Goal: Task Accomplishment & Management: Manage account settings

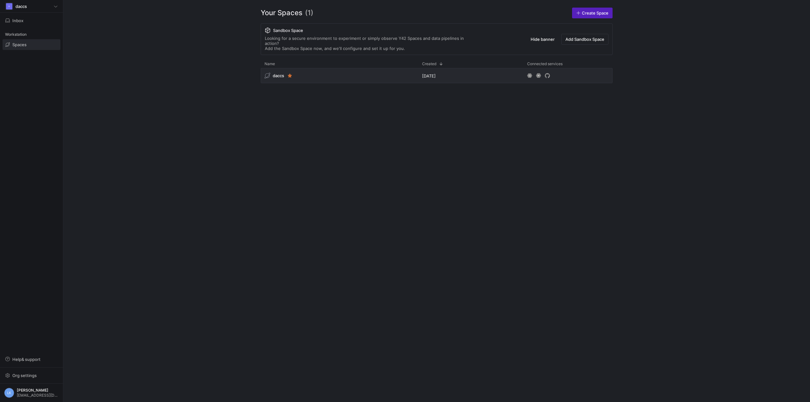
click at [227, 124] on y42-org-space-overview "Your Spaces (1) Create Space Sandbox Space Looking for a secure environment to …" at bounding box center [436, 201] width 746 height 402
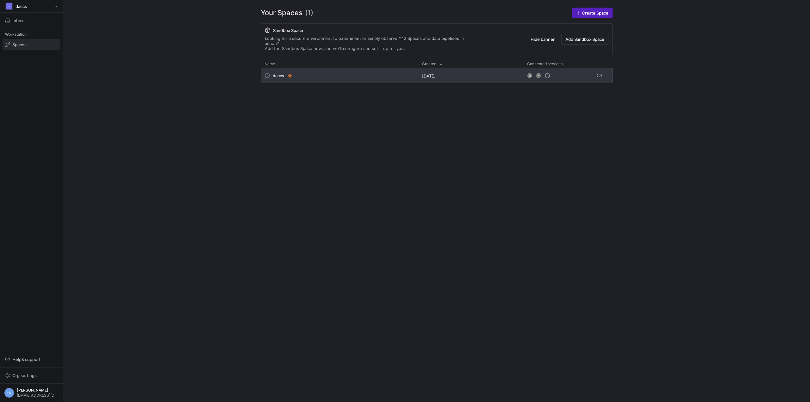
click at [276, 73] on span "daccs" at bounding box center [278, 75] width 11 height 5
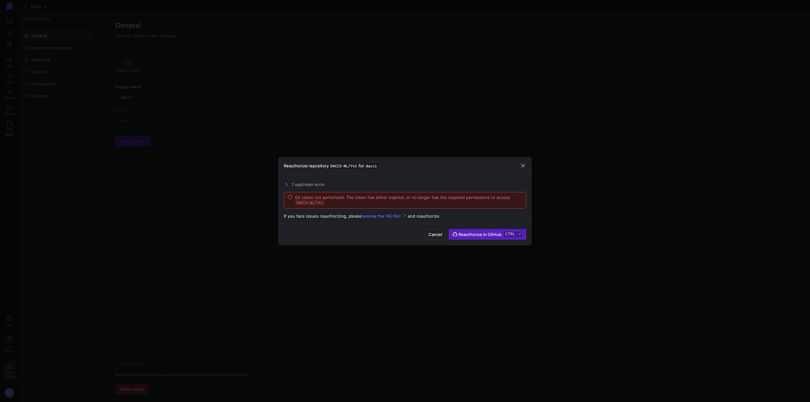
click at [521, 168] on span "button" at bounding box center [523, 166] width 6 height 6
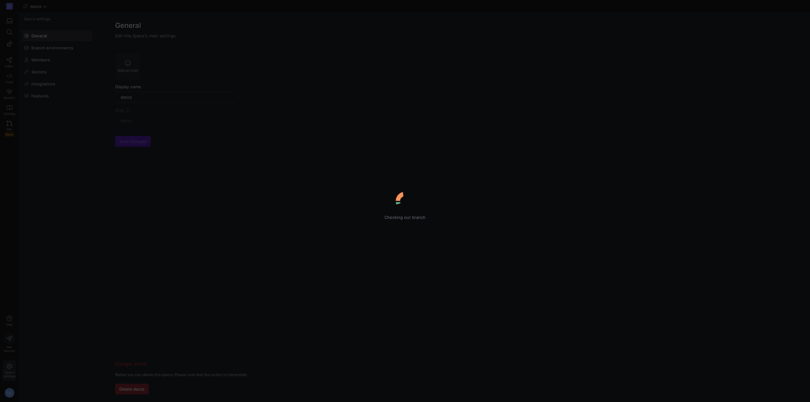
click at [55, 151] on div "Checking out branch" at bounding box center [405, 201] width 810 height 402
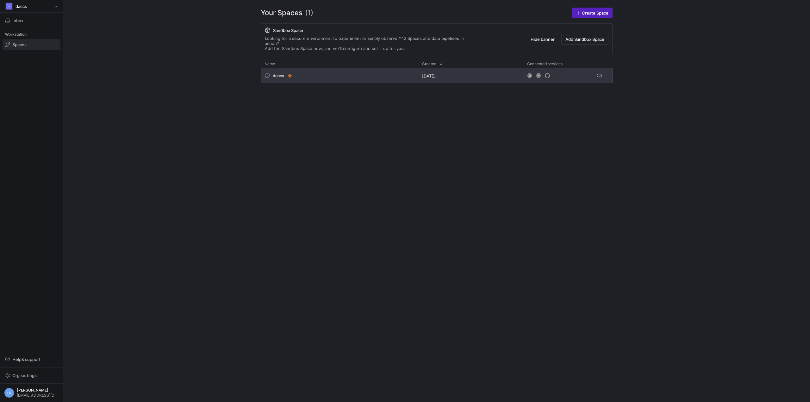
click at [277, 73] on span "daccs" at bounding box center [278, 75] width 11 height 5
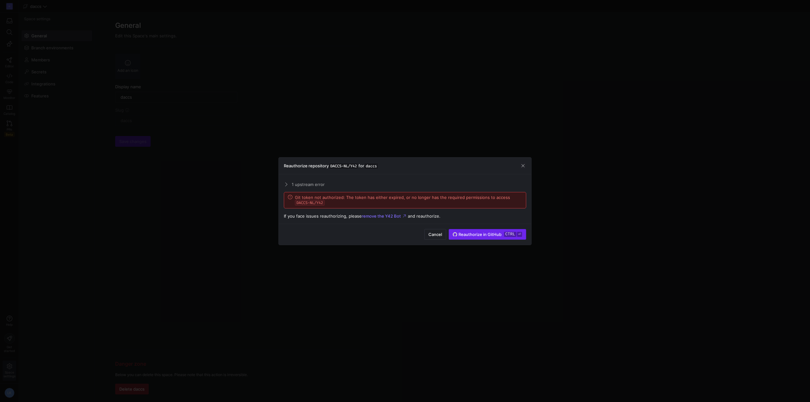
click at [510, 229] on button "Reauthorize in GitHub ctrl ⏎" at bounding box center [486, 234] width 77 height 11
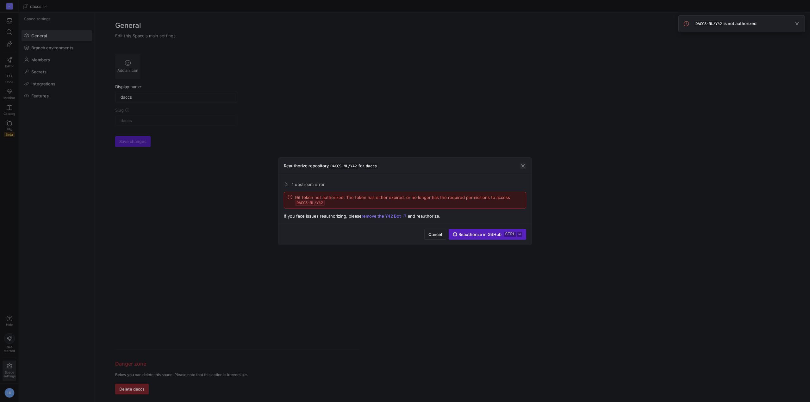
click at [522, 169] on div "Reauthorize repository DACCS-NL/Y42 for daccs" at bounding box center [405, 166] width 252 height 17
click at [522, 164] on span "button" at bounding box center [523, 166] width 6 height 6
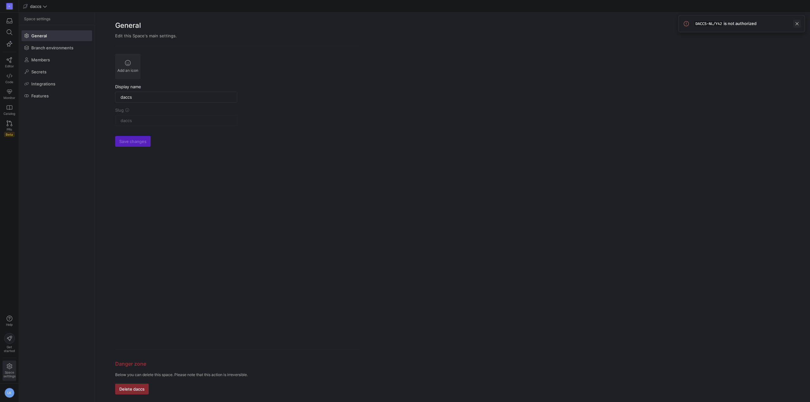
click at [794, 25] on span at bounding box center [797, 24] width 8 height 8
click at [470, 161] on y42-org-space-settings-general "General Edit this Space's main settings. Add an icon Display name daccs Slug da…" at bounding box center [452, 207] width 715 height 389
click at [30, 69] on span at bounding box center [57, 72] width 70 height 10
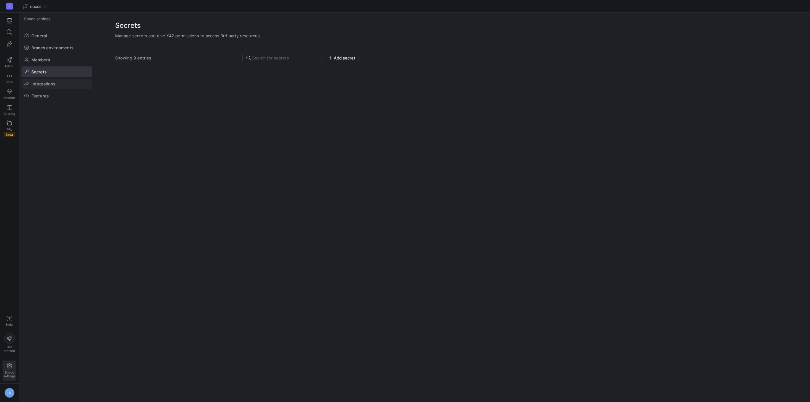
click at [34, 83] on span "Integrations" at bounding box center [43, 83] width 24 height 5
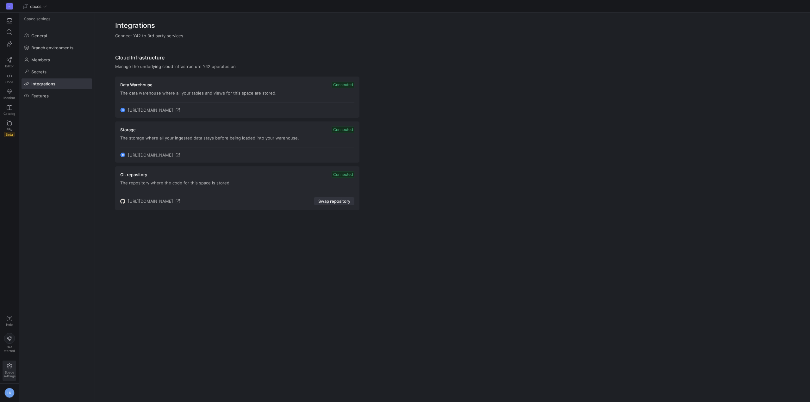
click at [333, 201] on span "Swap repository" at bounding box center [334, 201] width 32 height 5
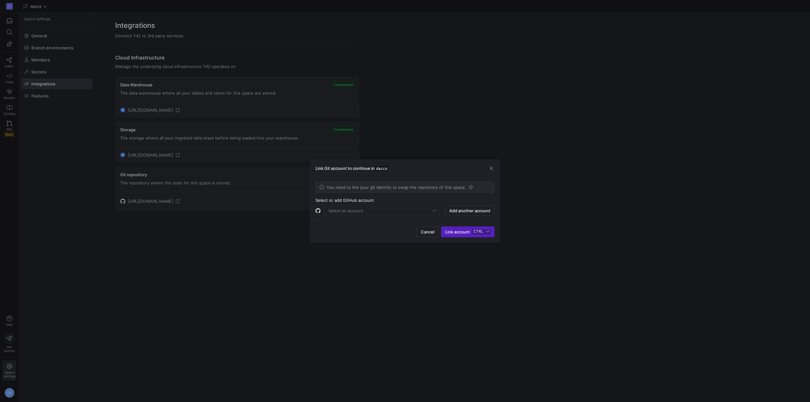
click at [376, 214] on mat-form-field "Select an account" at bounding box center [382, 210] width 116 height 11
click at [379, 210] on mat-form-field "Select an account" at bounding box center [382, 210] width 116 height 11
click at [474, 209] on span "Add another account" at bounding box center [469, 210] width 41 height 5
click at [436, 209] on mat-form-field "Select an account" at bounding box center [382, 210] width 116 height 11
click at [433, 211] on mat-form-field "Select an account" at bounding box center [382, 210] width 116 height 11
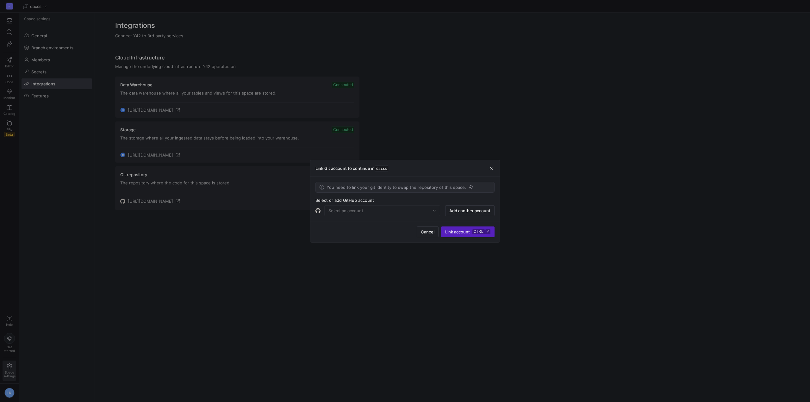
click at [433, 211] on mat-form-field "Select an account" at bounding box center [382, 210] width 116 height 11
click at [415, 210] on mat-form-field "Select an account" at bounding box center [382, 210] width 116 height 11
click at [480, 209] on span "Add another account" at bounding box center [469, 210] width 41 height 5
click at [382, 217] on div "You need to link your git identity to swap the repository of this space. Select…" at bounding box center [404, 199] width 189 height 44
click at [415, 211] on mat-form-field "Select an account" at bounding box center [382, 210] width 116 height 11
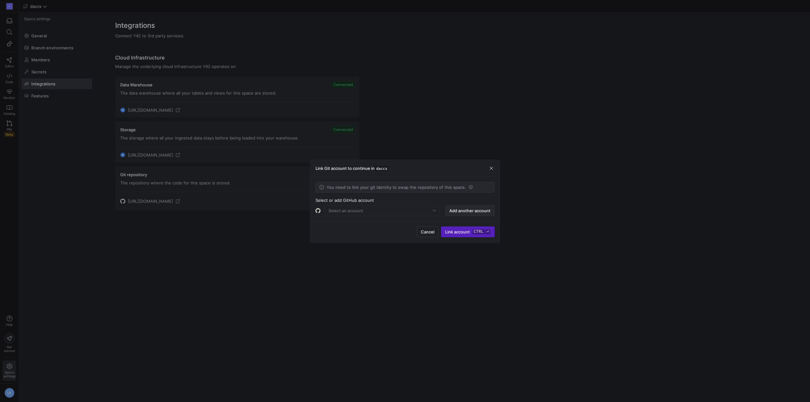
click at [453, 211] on span "Add another account" at bounding box center [469, 210] width 41 height 5
click at [426, 233] on span "Cancel" at bounding box center [428, 231] width 14 height 5
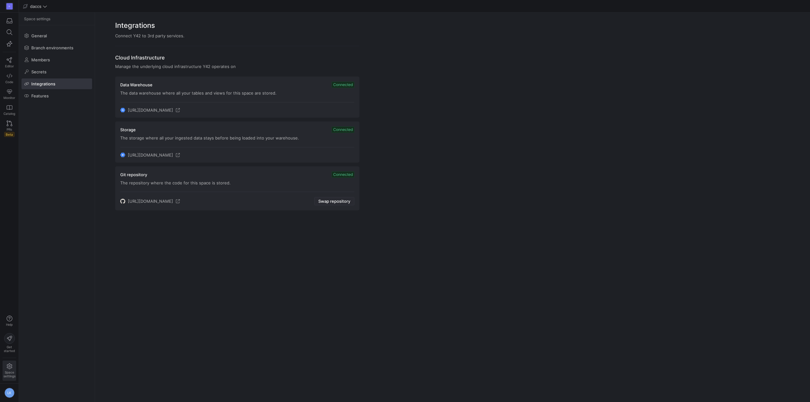
click at [264, 290] on div "Integrations Connect Y42 to 3rd party services. Cloud Infrastructure Manage the…" at bounding box center [452, 207] width 715 height 389
drag, startPoint x: 228, startPoint y: 262, endPoint x: 304, endPoint y: 210, distance: 91.8
click at [228, 262] on div "Integrations Connect Y42 to 3rd party services. Cloud Infrastructure Manage the…" at bounding box center [452, 207] width 715 height 389
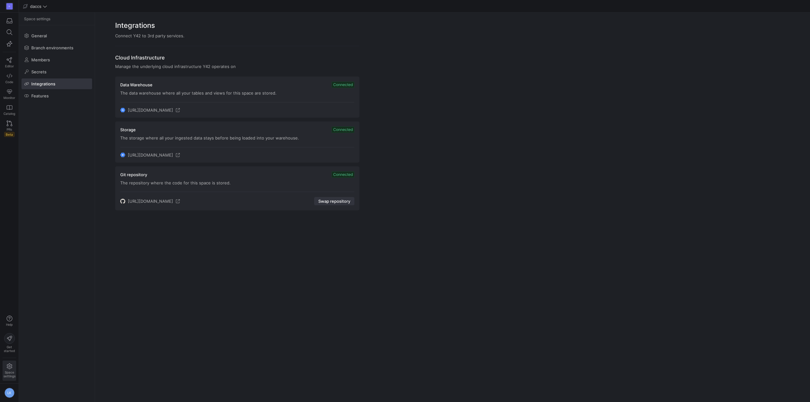
click at [338, 199] on span "Swap repository" at bounding box center [334, 201] width 32 height 5
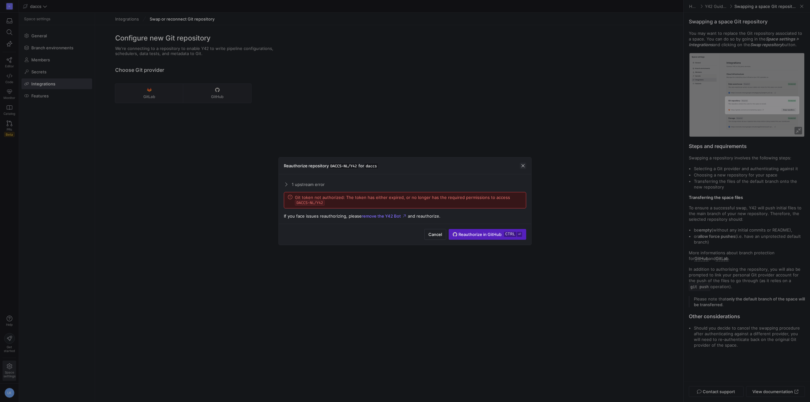
click at [523, 164] on span "button" at bounding box center [523, 166] width 6 height 6
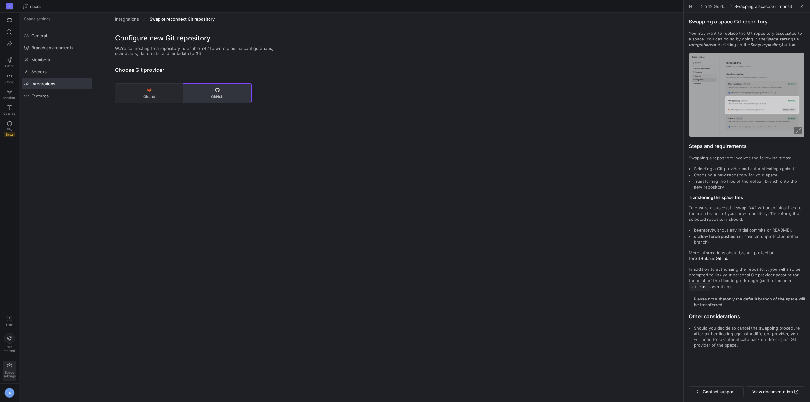
click at [218, 93] on button "GitHub" at bounding box center [217, 93] width 68 height 19
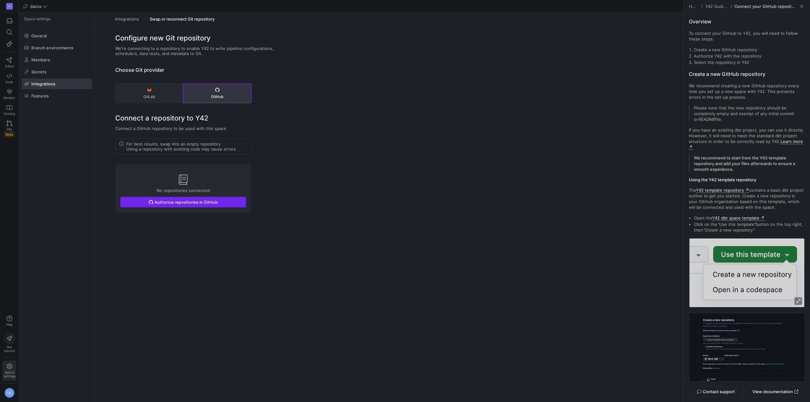
click at [185, 200] on span "Authorize repositories in GitHub" at bounding box center [185, 202] width 63 height 5
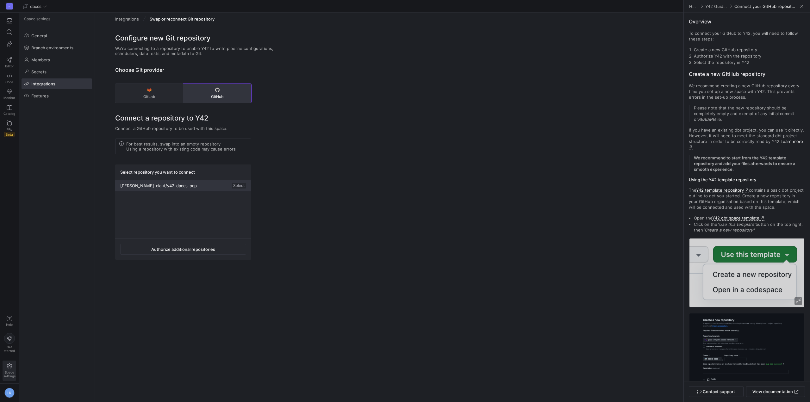
click at [134, 184] on span "laurens-claut/y42-daccs-pcp" at bounding box center [158, 185] width 77 height 5
click at [143, 274] on span "Connect the repository" at bounding box center [142, 272] width 46 height 5
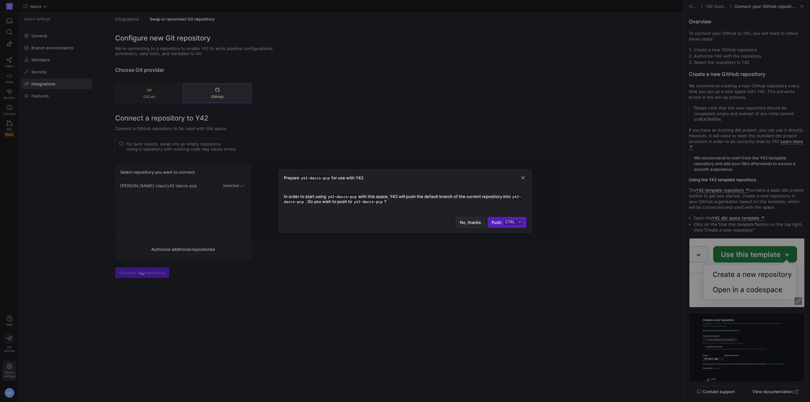
click at [465, 220] on span "No, thanks" at bounding box center [470, 222] width 21 height 5
click at [494, 222] on span "Confirm ctrl ⏎" at bounding box center [503, 219] width 36 height 5
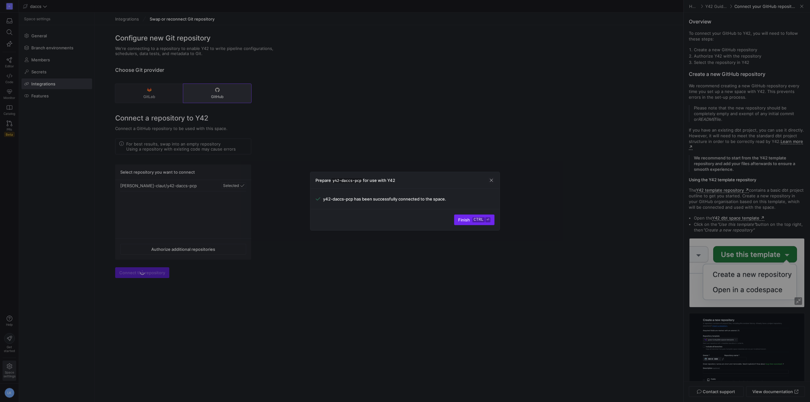
click at [471, 219] on span "Finish ctrl ⏎" at bounding box center [474, 219] width 32 height 5
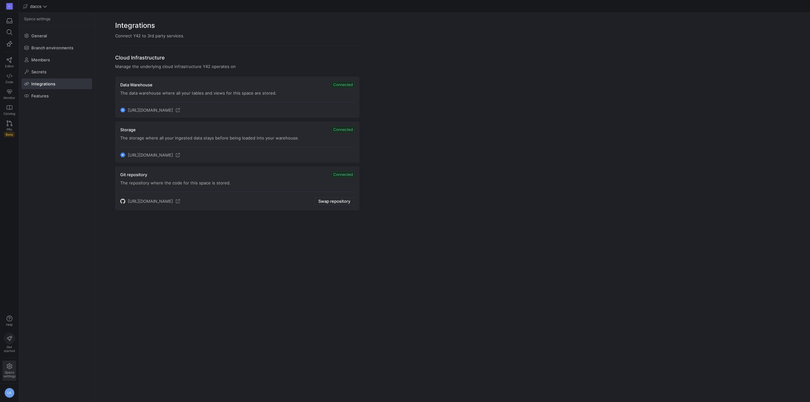
click at [471, 219] on div "Integrations Connect Y42 to 3rd party services. Cloud Infrastructure Manage the…" at bounding box center [452, 207] width 715 height 389
click at [10, 67] on span "Editor" at bounding box center [9, 66] width 9 height 4
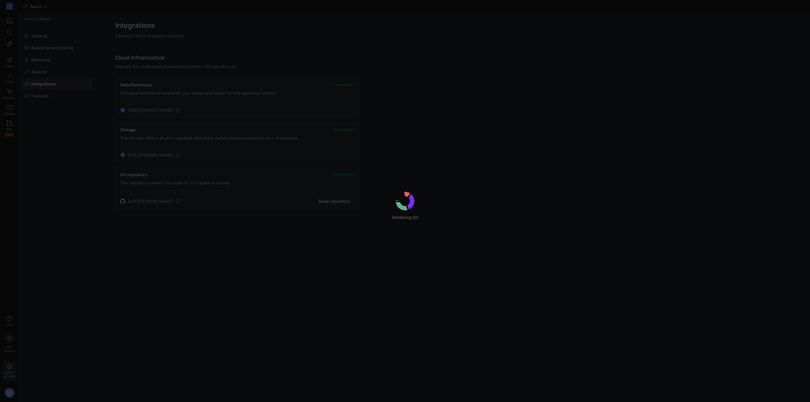
click at [293, 222] on div "Initializing Git" at bounding box center [405, 201] width 810 height 402
click at [367, 259] on div "Initializing Git" at bounding box center [405, 201] width 810 height 402
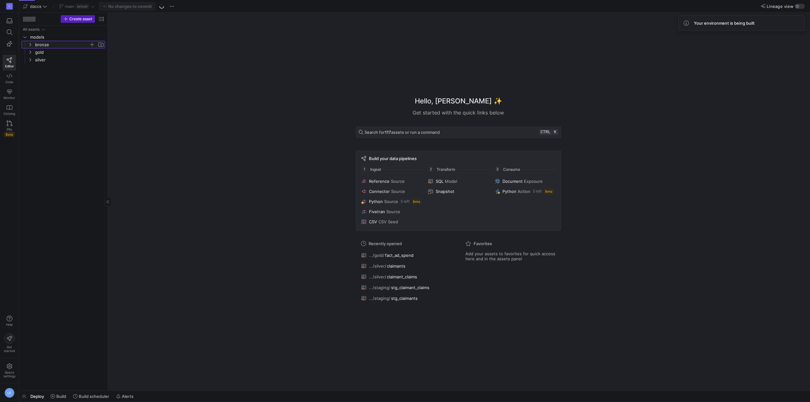
click at [31, 46] on icon "Press SPACE to select this row." at bounding box center [30, 45] width 4 height 4
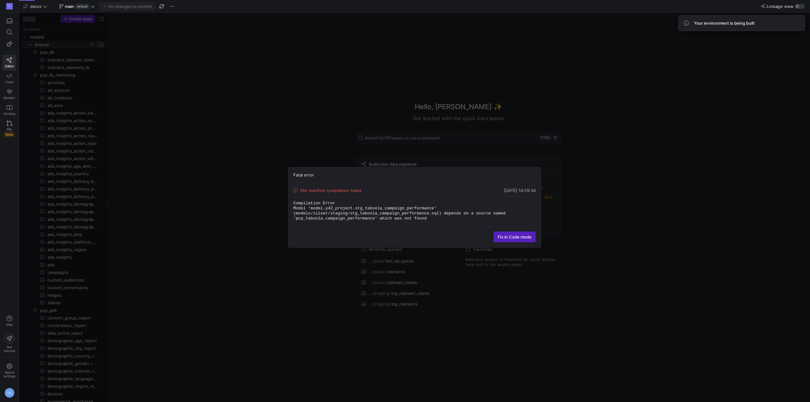
click at [349, 296] on div "Fatal error Dbt manifest compilation failed [DATE] 14:29:34 Compilation Error M…" at bounding box center [414, 207] width 791 height 389
click at [509, 237] on span "Fix in Code mode" at bounding box center [514, 236] width 34 height 5
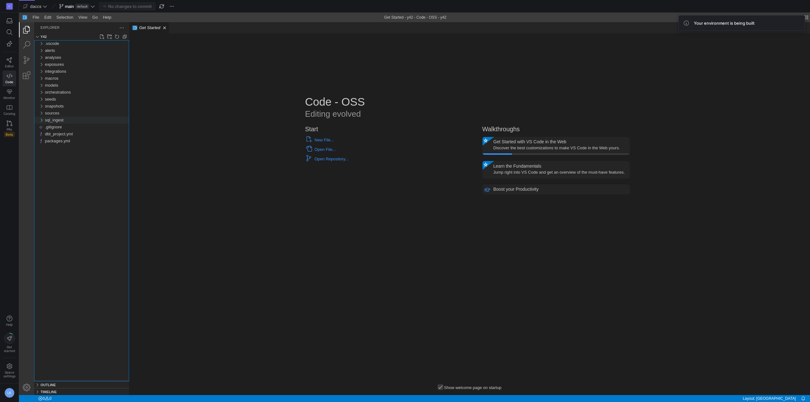
click at [41, 118] on div "sql_ingest" at bounding box center [40, 120] width 9 height 7
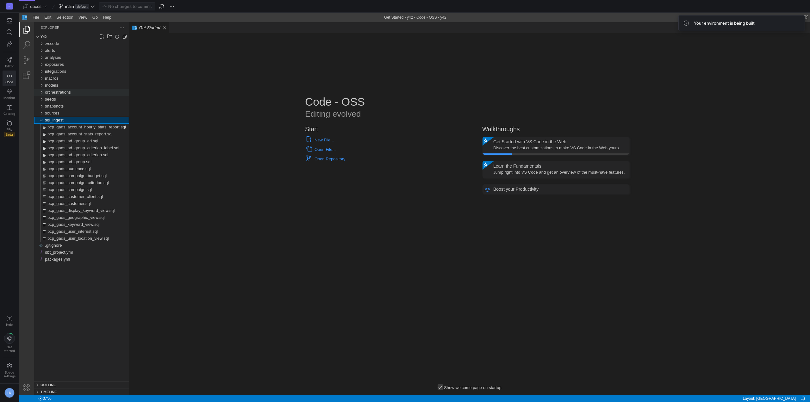
click at [40, 91] on div "orchestrations" at bounding box center [40, 92] width 9 height 7
click at [40, 86] on div "models" at bounding box center [40, 85] width 9 height 7
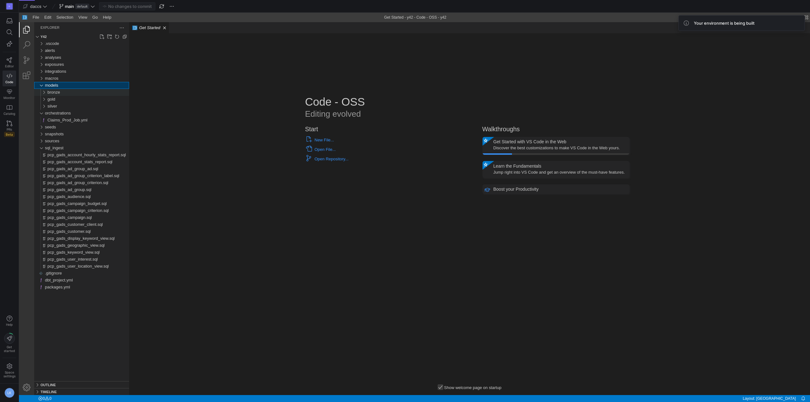
click at [46, 93] on div "bronze" at bounding box center [42, 92] width 12 height 7
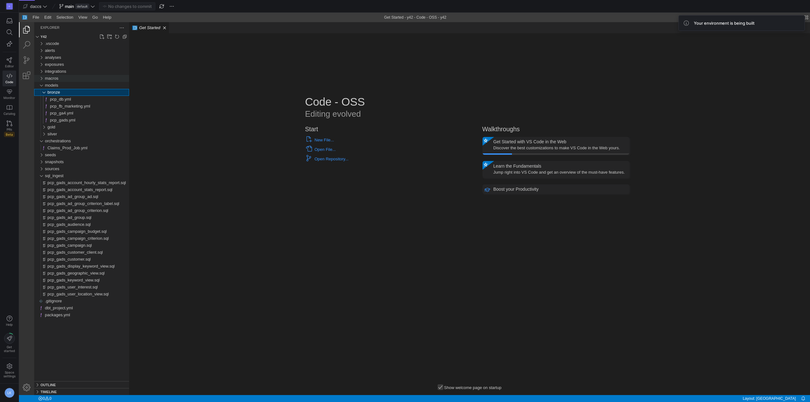
click at [42, 78] on div "macros" at bounding box center [40, 78] width 9 height 7
click at [40, 67] on div "exposures" at bounding box center [40, 64] width 9 height 7
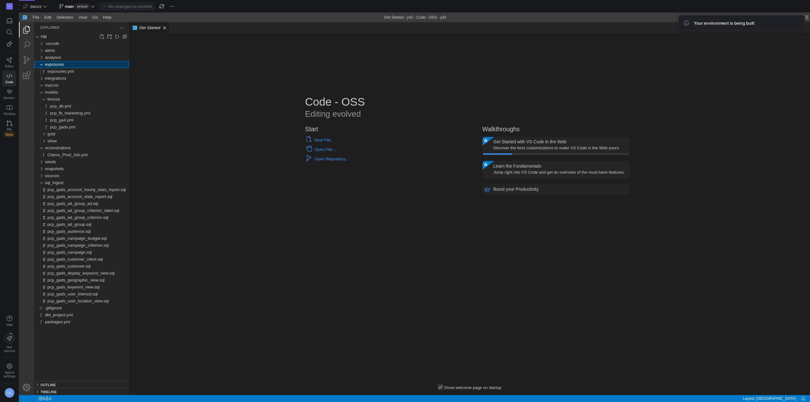
click at [40, 63] on div "exposures" at bounding box center [40, 64] width 9 height 7
click at [9, 58] on icon at bounding box center [10, 60] width 6 height 6
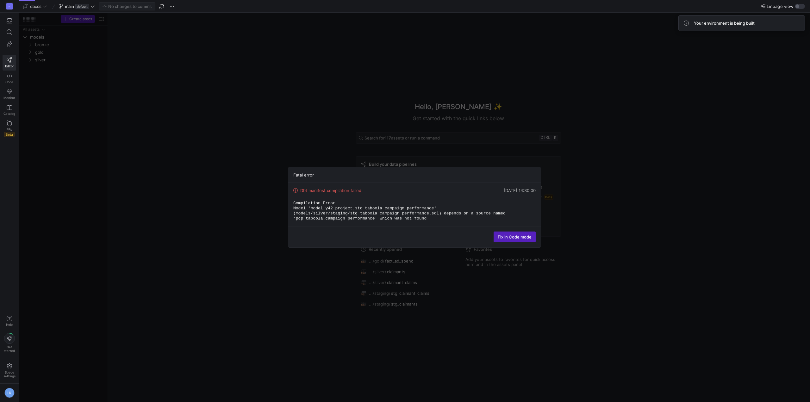
click at [602, 185] on div "Fatal error Dbt manifest compilation failed [DATE] 14:30:00 Compilation Error M…" at bounding box center [414, 207] width 791 height 389
click at [680, 23] on div "Your environment is being built" at bounding box center [741, 23] width 127 height 16
click at [73, 138] on div "Fatal error Dbt manifest compilation failed [DATE] 14:30:00 Compilation Error M…" at bounding box center [414, 207] width 791 height 389
click at [28, 45] on div "Fatal error Dbt manifest compilation failed [DATE] 14:30:00 Compilation Error M…" at bounding box center [414, 207] width 791 height 389
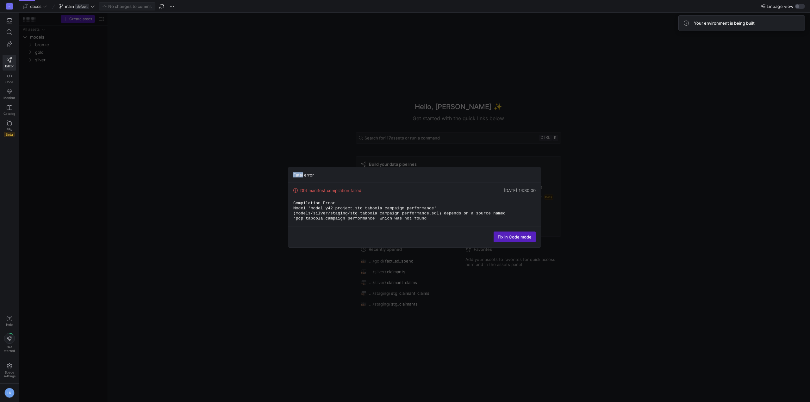
click at [32, 49] on div "Fatal error Dbt manifest compilation failed [DATE] 14:30:00 Compilation Error M…" at bounding box center [414, 207] width 791 height 389
click at [32, 45] on div "Fatal error Dbt manifest compilation failed [DATE] 14:30:00 Compilation Error M…" at bounding box center [414, 207] width 791 height 389
click at [363, 207] on code "Compilation Error Model 'model.y42_project.stg_taboola_campaign_performance' (m…" at bounding box center [400, 211] width 215 height 20
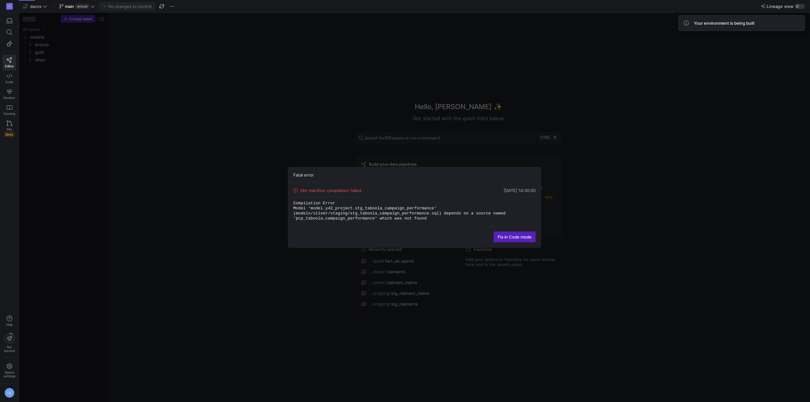
click at [25, 32] on div "Fatal error Dbt manifest compilation failed [DATE] 14:30:00 Compilation Error M…" at bounding box center [414, 207] width 791 height 389
click at [21, 44] on div "Fatal error Dbt manifest compilation failed [DATE] 14:30:00 Compilation Error M…" at bounding box center [414, 207] width 791 height 389
click at [21, 42] on div "Fatal error Dbt manifest compilation failed [DATE] 14:30:00 Compilation Error M…" at bounding box center [414, 207] width 791 height 389
click at [91, 7] on icon at bounding box center [92, 6] width 4 height 4
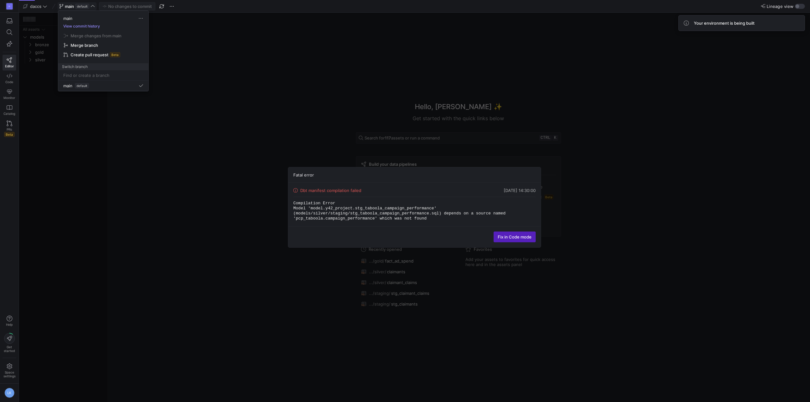
click at [78, 25] on button "View commit history" at bounding box center [81, 26] width 47 height 4
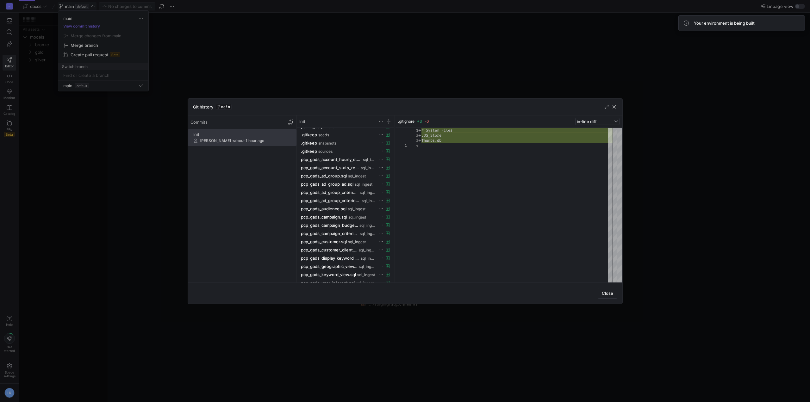
scroll to position [286, 0]
click at [316, 276] on span "pcp_gads_user_location_view.sql" at bounding box center [330, 275] width 58 height 5
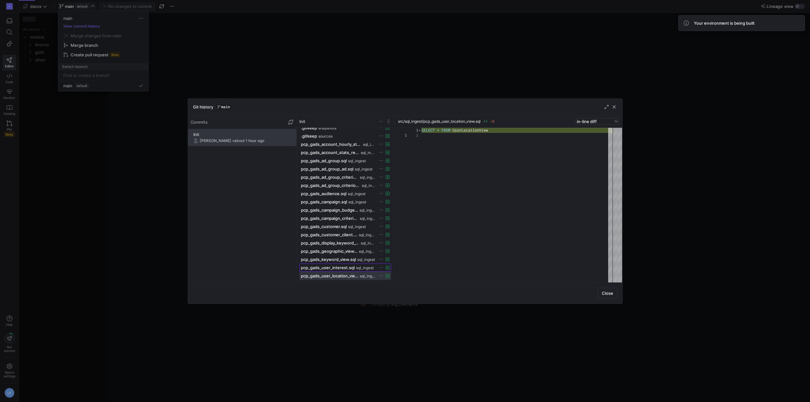
click at [318, 269] on span "pcp_gads_user_interest.sql" at bounding box center [328, 267] width 54 height 5
click at [322, 261] on span "pcp_gads_keyword_view.sql" at bounding box center [328, 259] width 55 height 5
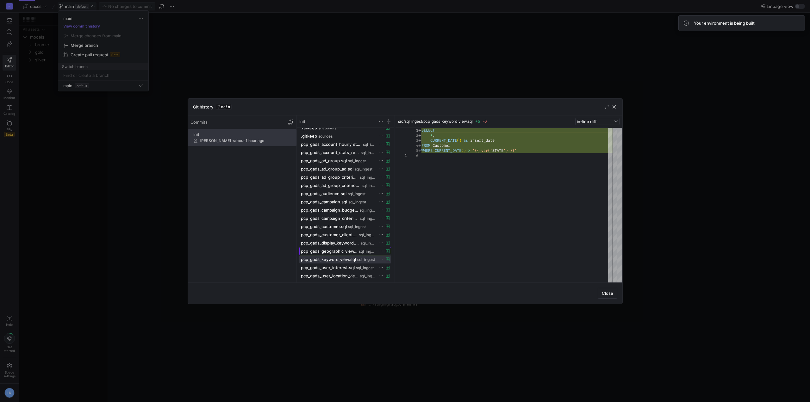
click at [324, 252] on span "pcp_gads_geographic_view.sql" at bounding box center [329, 251] width 57 height 5
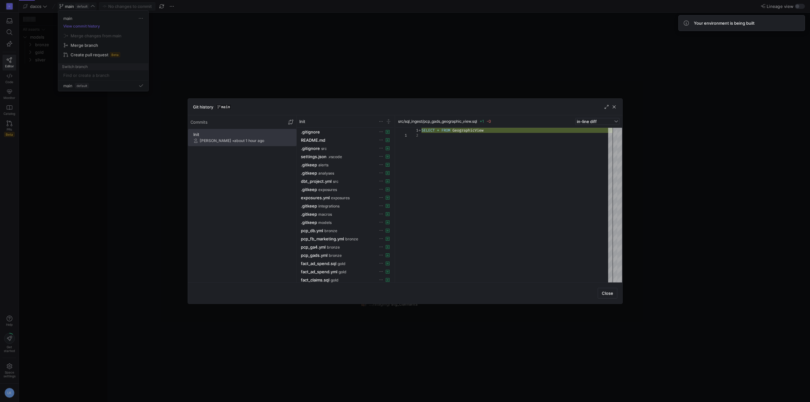
scroll to position [0, 0]
click at [583, 121] on span "in-line diff" at bounding box center [587, 121] width 20 height 5
click at [610, 120] on div at bounding box center [405, 201] width 810 height 402
click at [241, 158] on cdk-virtual-scroll-viewport "Init [PERSON_NAME] • about 1 hour ago" at bounding box center [242, 205] width 108 height 153
click at [290, 122] on span "button" at bounding box center [290, 122] width 6 height 6
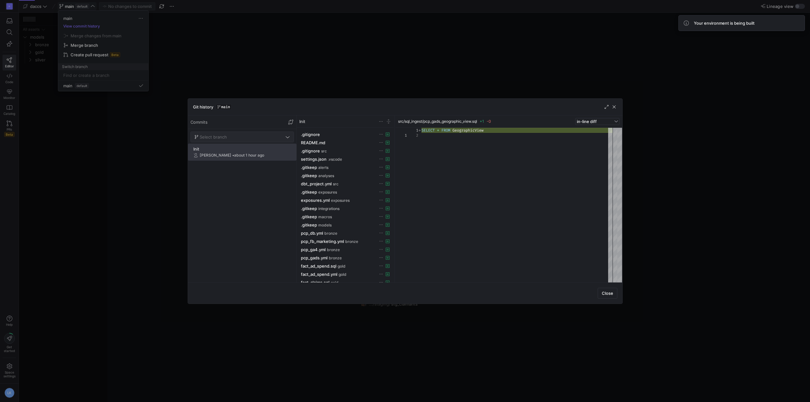
click at [281, 134] on span "Select branch" at bounding box center [242, 136] width 95 height 5
click at [240, 223] on div at bounding box center [405, 201] width 810 height 402
click at [614, 106] on span "button" at bounding box center [614, 107] width 6 height 6
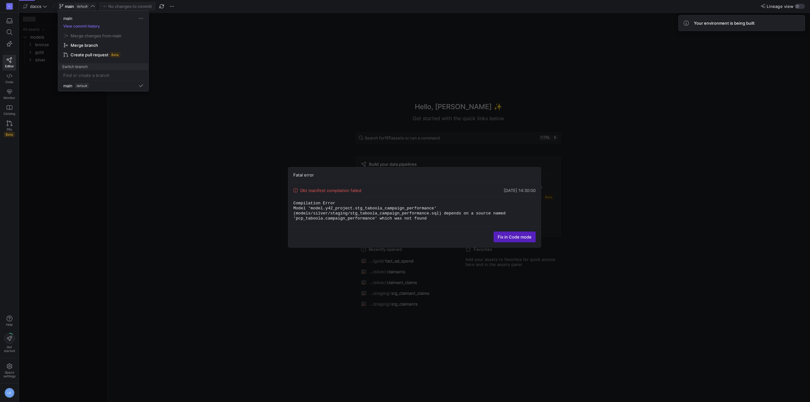
click at [59, 142] on div at bounding box center [405, 201] width 810 height 402
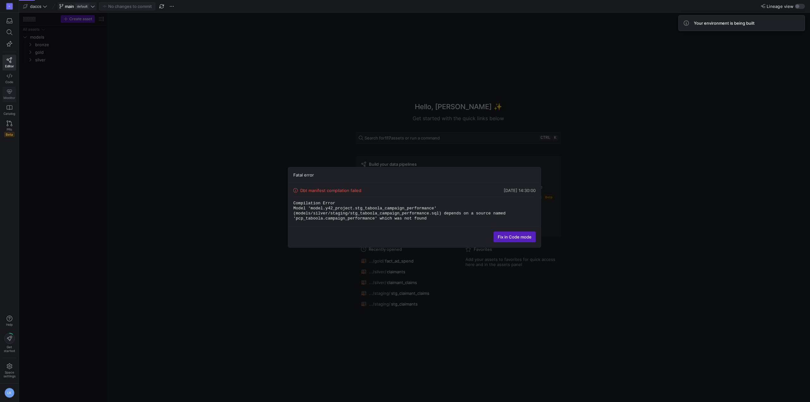
click at [8, 94] on icon at bounding box center [10, 92] width 6 height 6
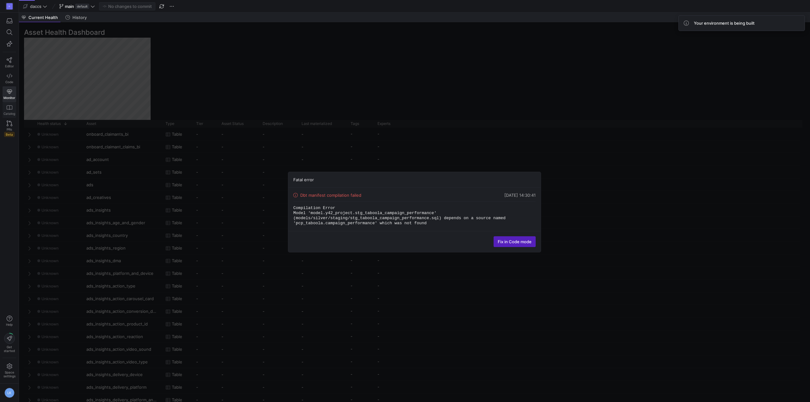
click at [10, 108] on icon at bounding box center [10, 108] width 6 height 6
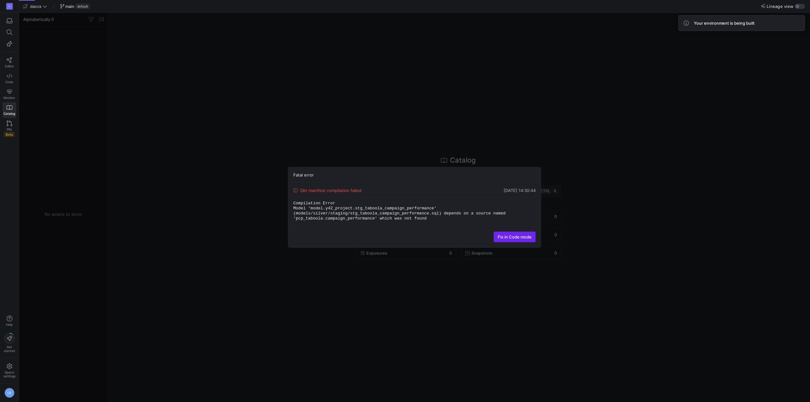
click at [517, 233] on span at bounding box center [514, 237] width 41 height 10
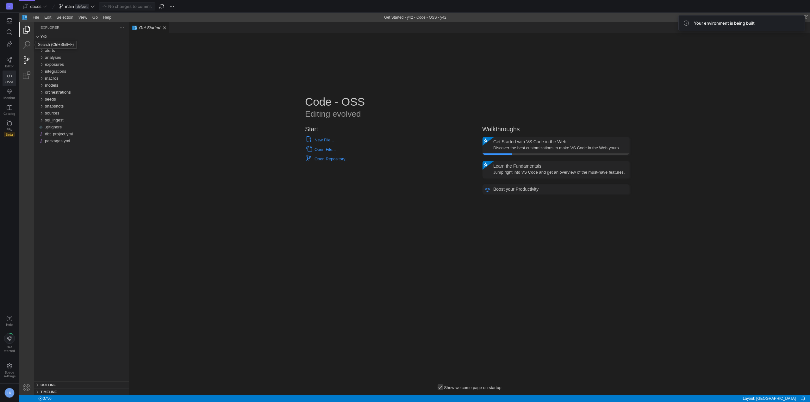
click at [28, 56] on link "Source Control (Ctrl+Shift+G)" at bounding box center [26, 60] width 15 height 15
click at [27, 75] on link "Extensions (Ctrl+Shift+X)" at bounding box center [26, 75] width 15 height 15
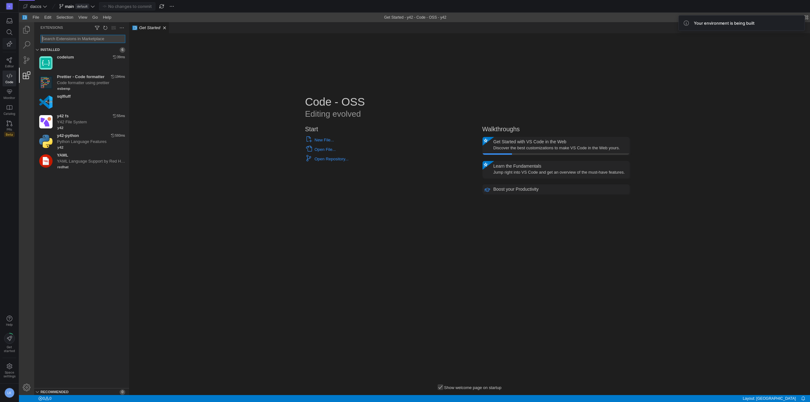
click at [13, 43] on span "button" at bounding box center [9, 44] width 8 height 6
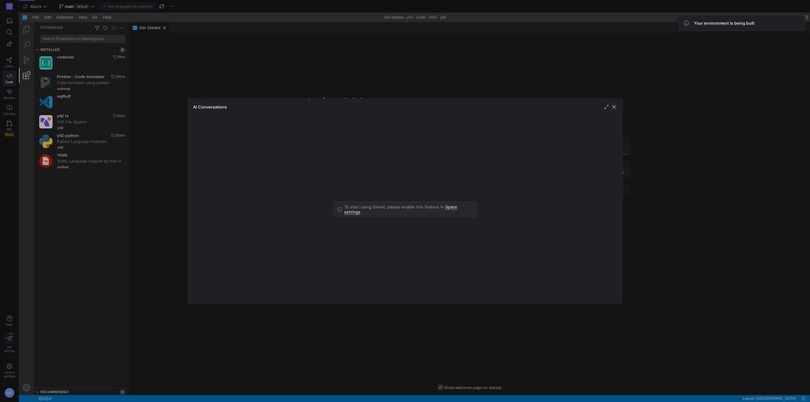
click at [615, 104] on span "button" at bounding box center [614, 107] width 6 height 6
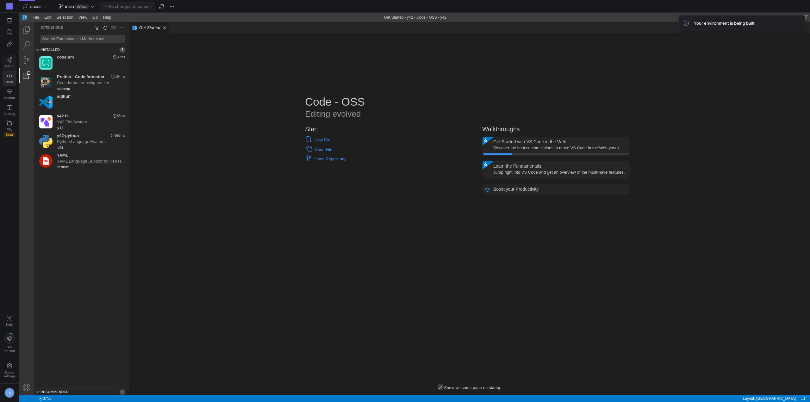
click at [14, 60] on link "Editor" at bounding box center [10, 63] width 14 height 16
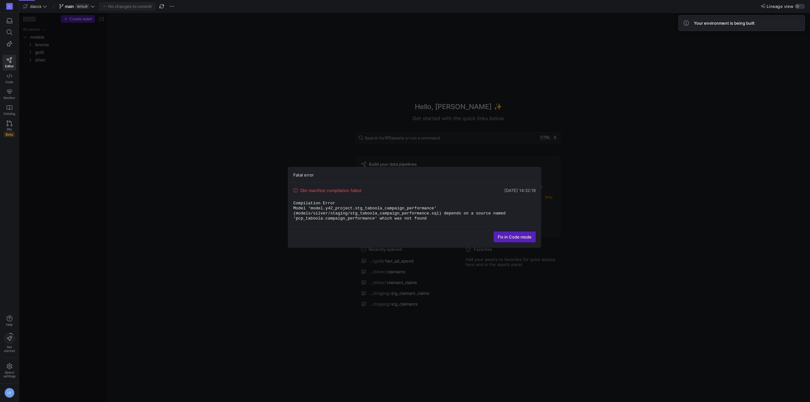
click at [212, 335] on div "Fatal error Dbt manifest compilation failed [DATE] 14:32:19 Compilation Error M…" at bounding box center [414, 207] width 791 height 389
click at [532, 237] on span at bounding box center [514, 237] width 41 height 10
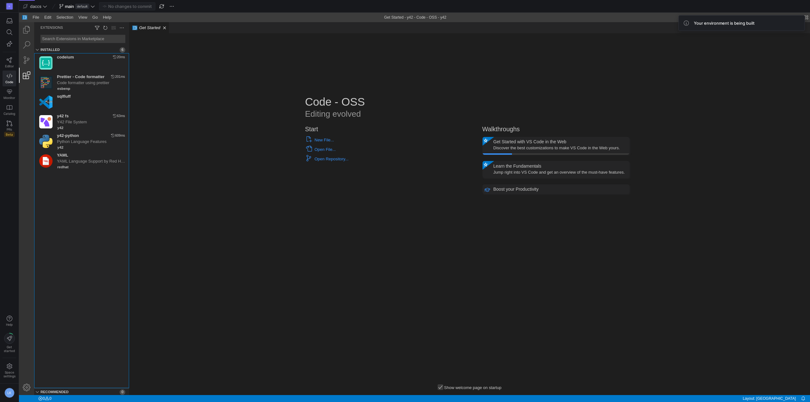
click at [66, 202] on div "codeium 20ms Migrate Installing Set Display Language Clear Display Language Ins…" at bounding box center [81, 220] width 95 height 335
click at [24, 349] on div at bounding box center [26, 208] width 15 height 373
click at [14, 373] on span "Space settings" at bounding box center [9, 374] width 12 height 8
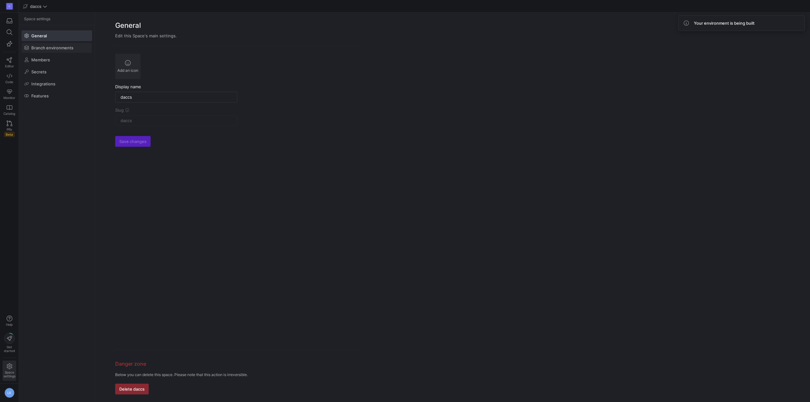
click at [57, 50] on span "Branch environments" at bounding box center [52, 47] width 42 height 5
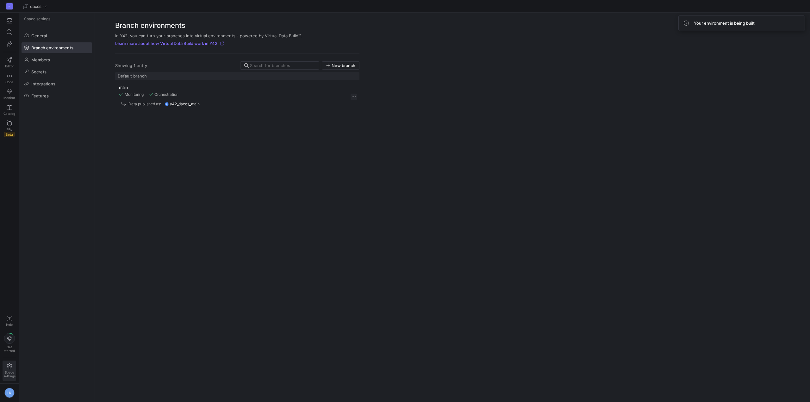
click at [353, 97] on span "Press SPACE to select this row." at bounding box center [353, 97] width 6 height 6
click at [264, 151] on div at bounding box center [405, 201] width 810 height 402
click at [452, 62] on y42-org-space-settings-branch-environments "Branch environments In Y42, you can turn your branches into virtual environment…" at bounding box center [452, 207] width 715 height 389
